Goal: Task Accomplishment & Management: Complete application form

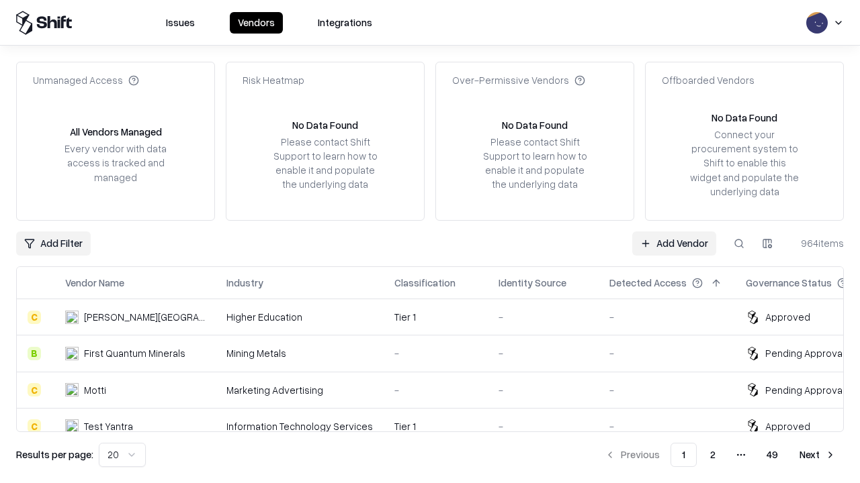
click at [674, 243] on link "Add Vendor" at bounding box center [674, 244] width 84 height 24
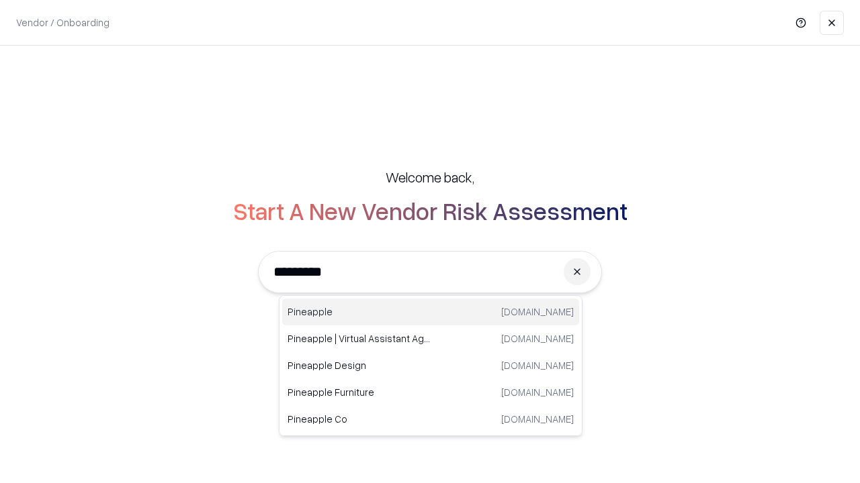
click at [430, 312] on div "Pineapple [DOMAIN_NAME]" at bounding box center [430, 312] width 297 height 27
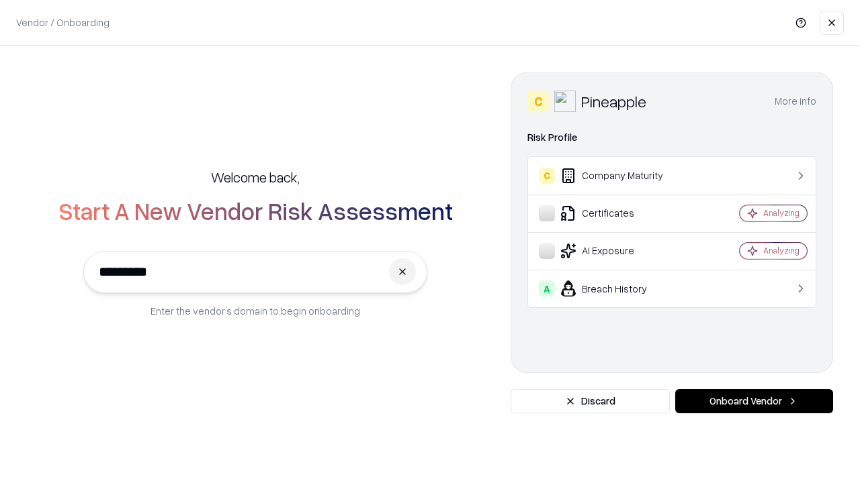
type input "*********"
click at [753, 402] on button "Onboard Vendor" at bounding box center [754, 401] width 158 height 24
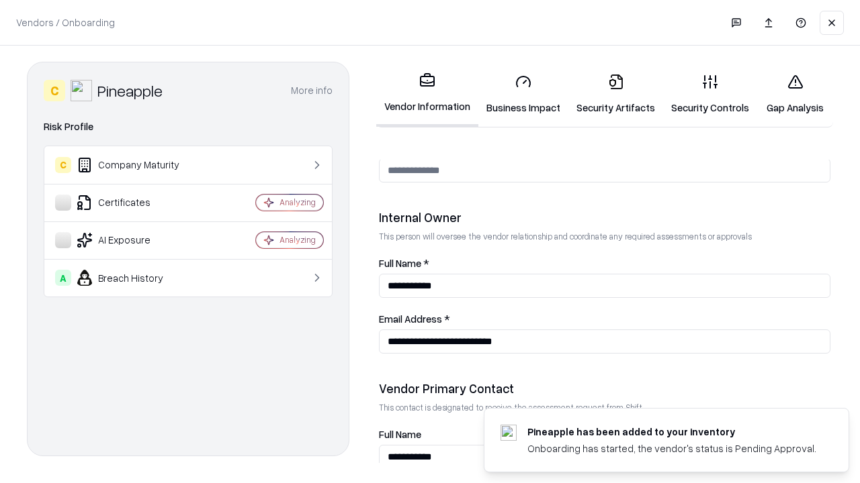
scroll to position [696, 0]
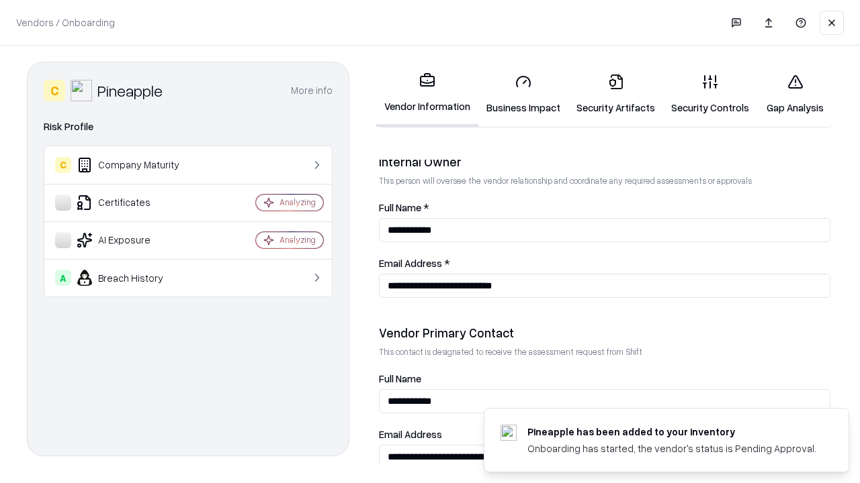
click at [523, 94] on link "Business Impact" at bounding box center [523, 94] width 90 height 62
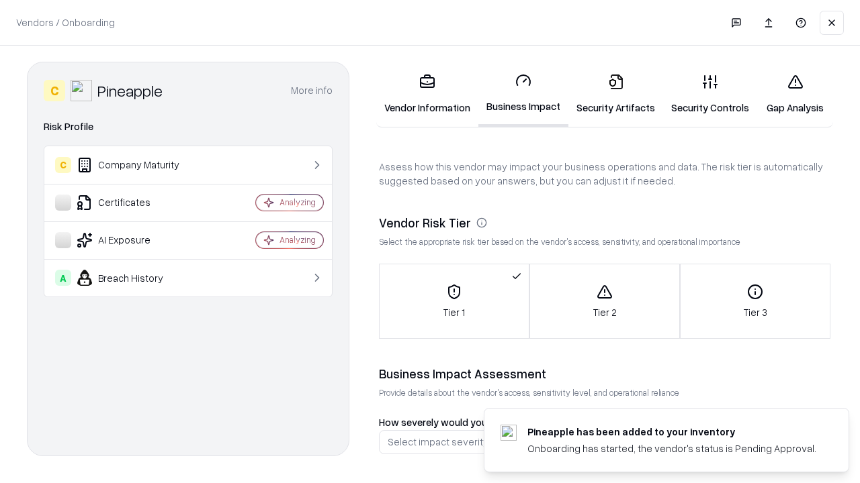
click at [615, 94] on link "Security Artifacts" at bounding box center [615, 94] width 95 height 62
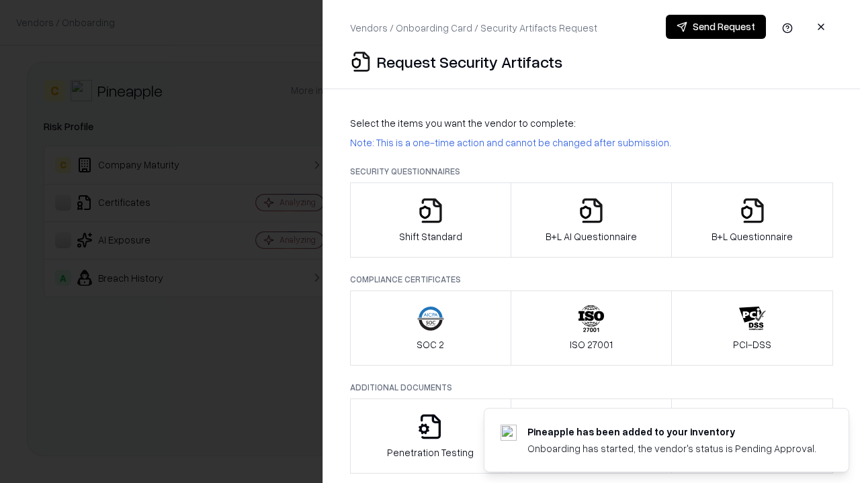
click at [430, 220] on icon "button" at bounding box center [430, 210] width 27 height 27
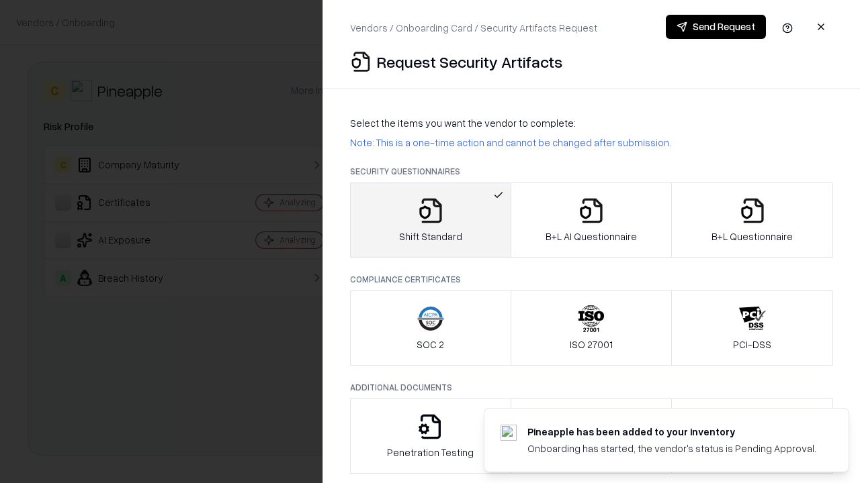
click at [715, 27] on button "Send Request" at bounding box center [715, 27] width 100 height 24
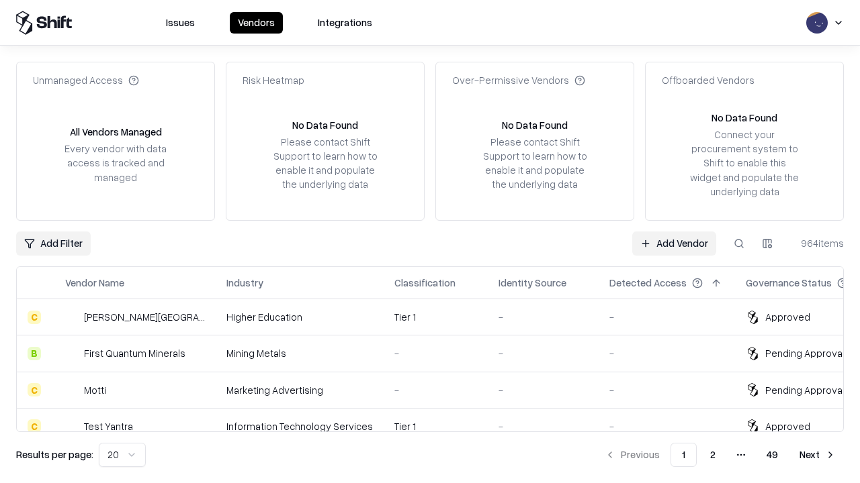
click at [674, 243] on link "Add Vendor" at bounding box center [674, 244] width 84 height 24
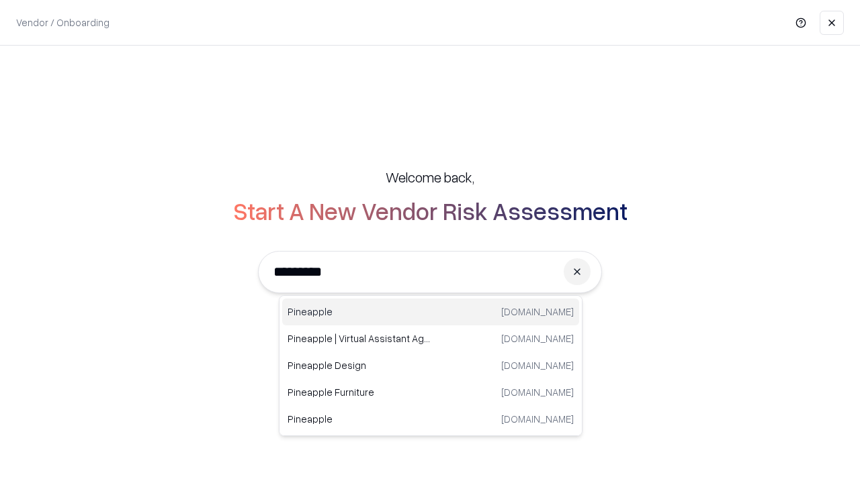
click at [430, 312] on div "Pineapple [DOMAIN_NAME]" at bounding box center [430, 312] width 297 height 27
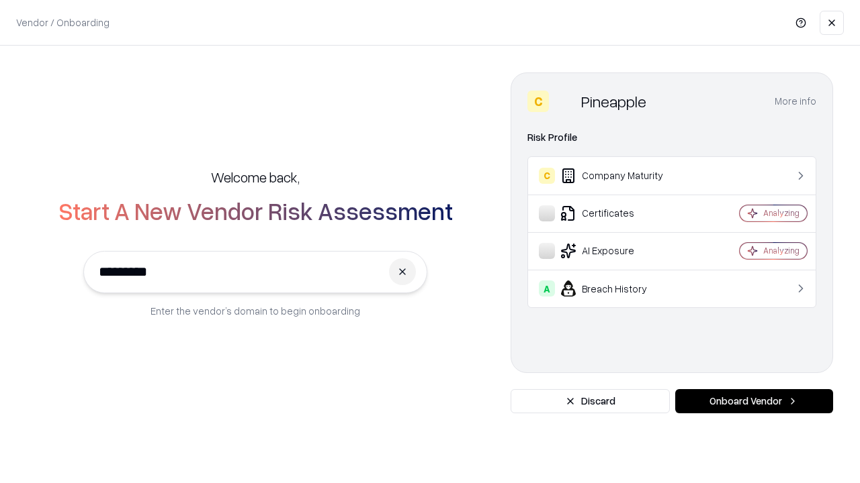
type input "*********"
click at [753, 402] on button "Onboard Vendor" at bounding box center [754, 401] width 158 height 24
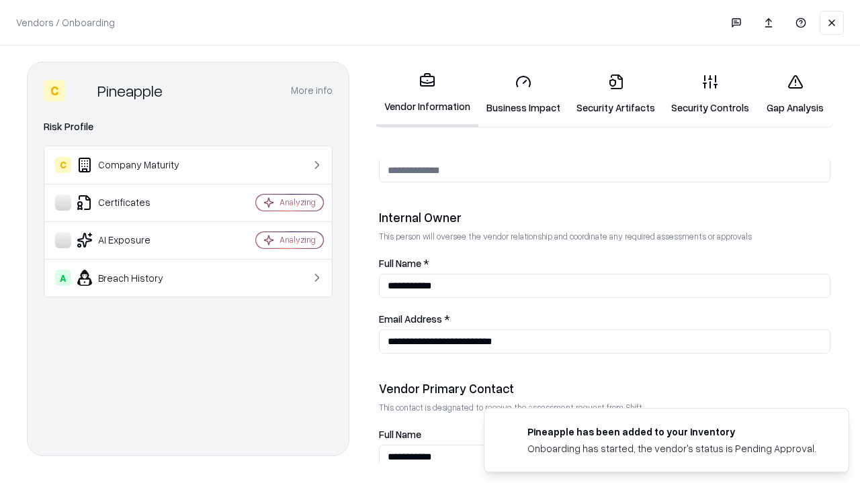
scroll to position [696, 0]
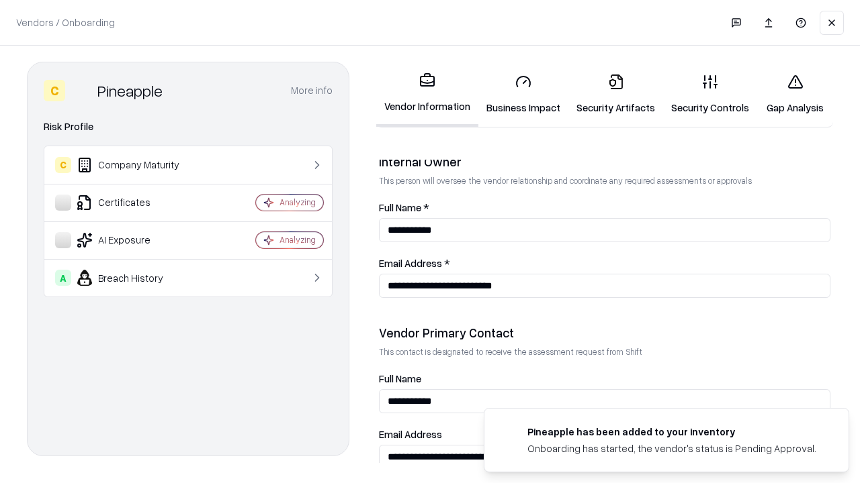
click at [794, 94] on link "Gap Analysis" at bounding box center [795, 94] width 76 height 62
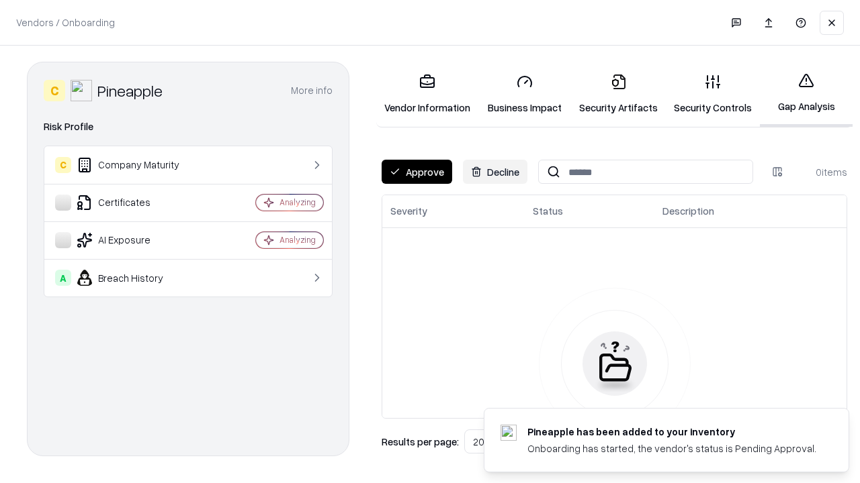
click at [416, 172] on button "Approve" at bounding box center [416, 172] width 71 height 24
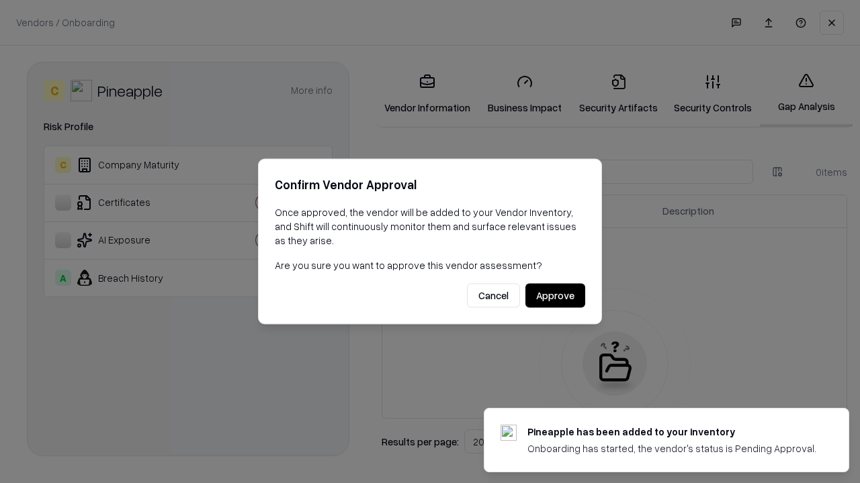
click at [555, 295] on button "Approve" at bounding box center [555, 296] width 60 height 24
